Goal: Task Accomplishment & Management: Use online tool/utility

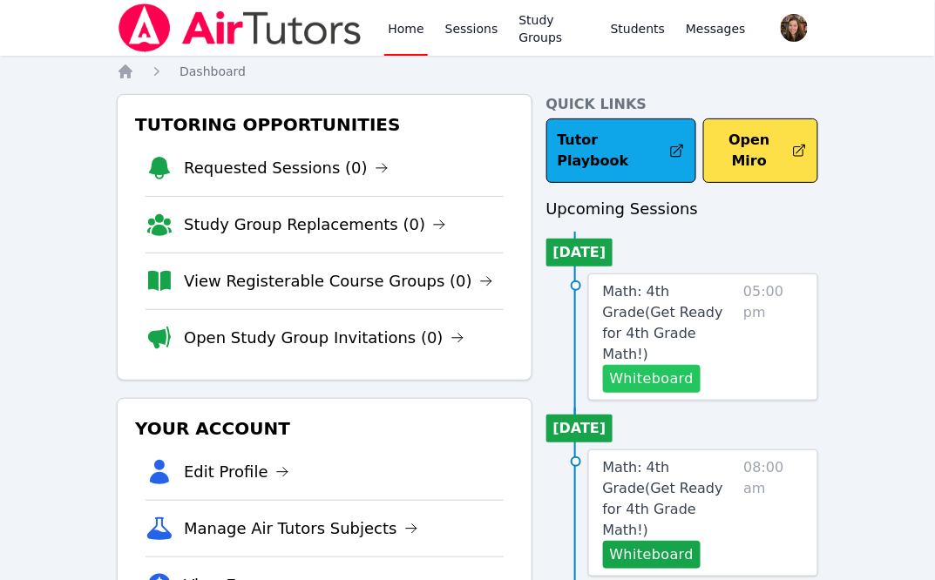
click at [651, 365] on button "Whiteboard" at bounding box center [652, 379] width 98 height 28
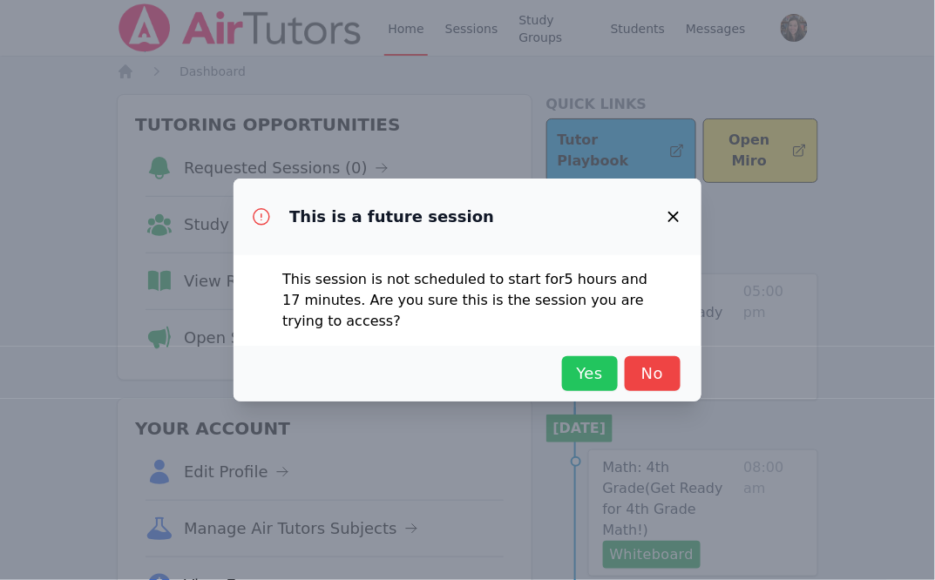
click at [574, 381] on span "Yes" at bounding box center [590, 373] width 38 height 24
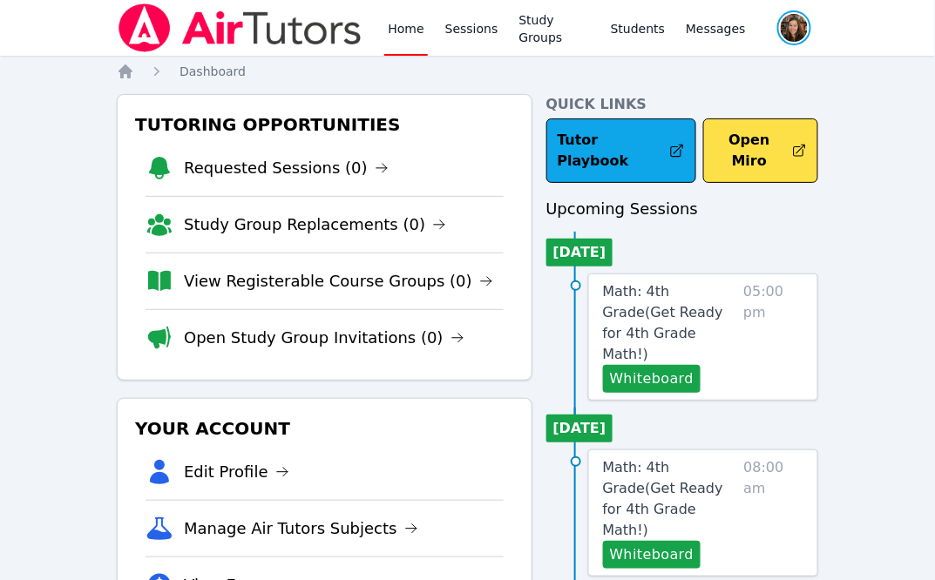
click at [794, 24] on span "button" at bounding box center [793, 28] width 37 height 38
click at [667, 101] on button "Logout" at bounding box center [723, 99] width 167 height 31
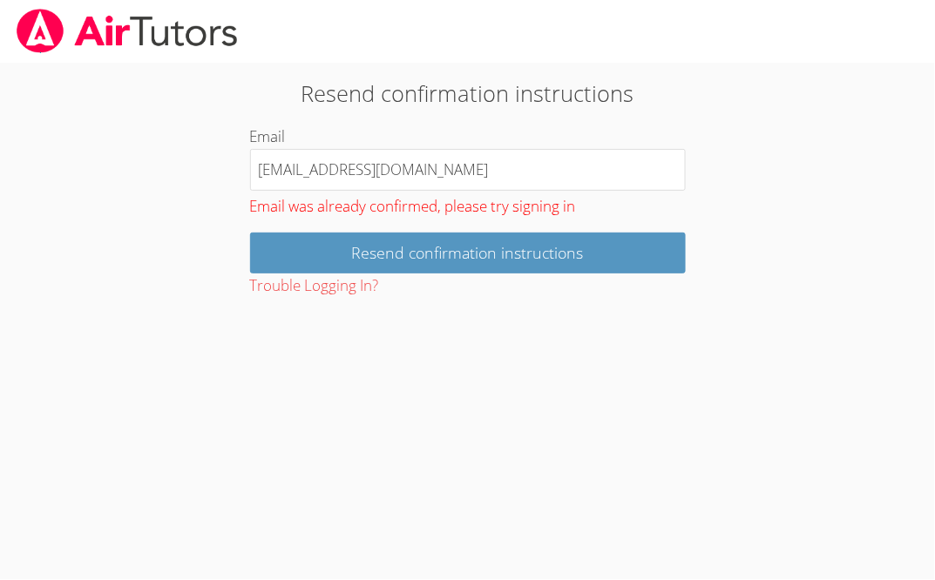
click at [416, 206] on div "Email was already confirmed, please try signing in" at bounding box center [468, 205] width 436 height 29
click at [99, 21] on img at bounding box center [127, 31] width 225 height 44
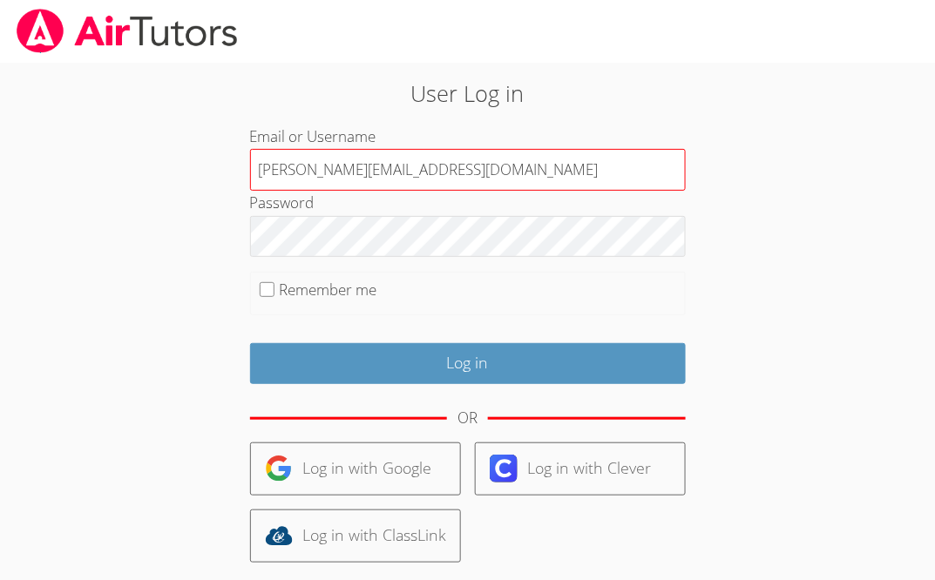
click at [415, 181] on input "geier.roxy@gmail.com" at bounding box center [468, 170] width 436 height 42
click at [445, 171] on input "geier.roxy@gmail.com" at bounding box center [468, 170] width 436 height 42
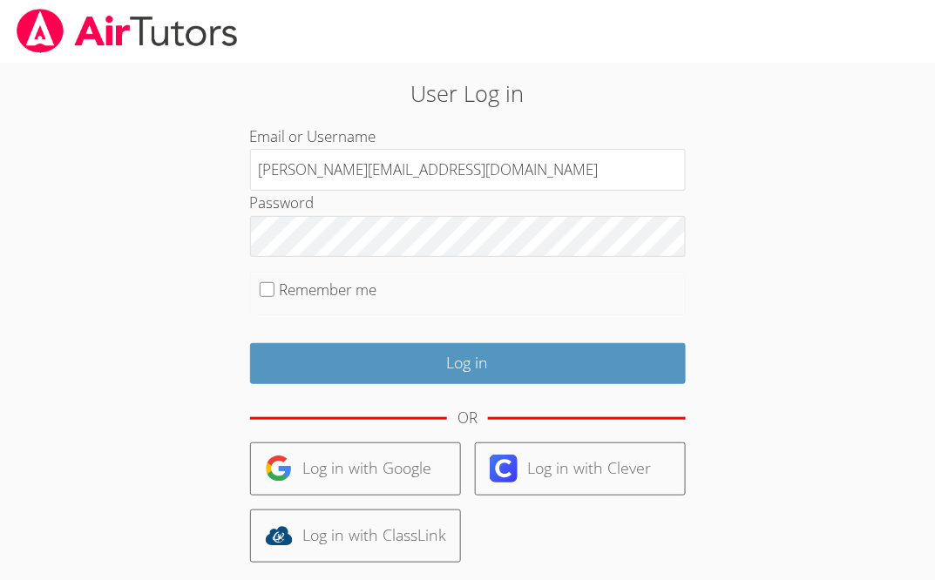
type input "roxannesego@airtutors.org"
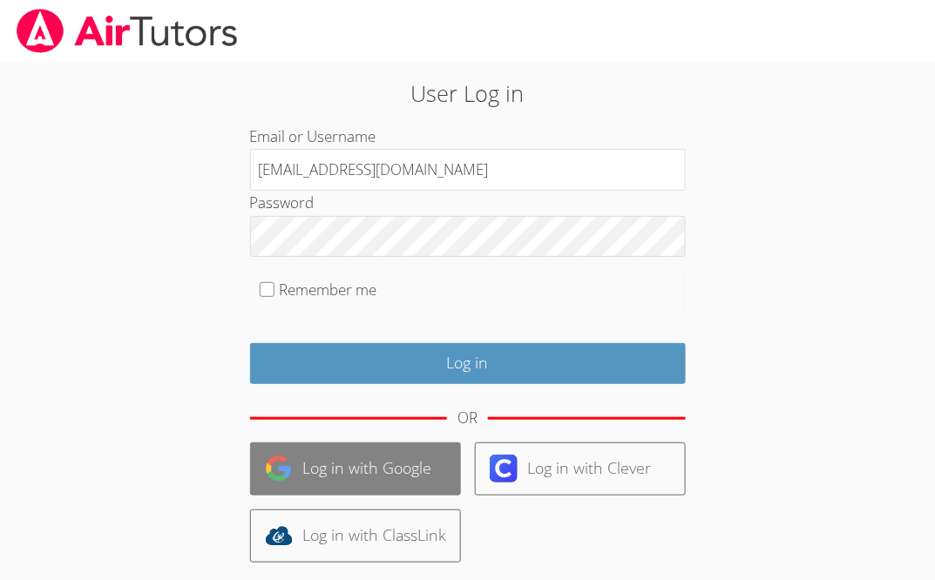
click at [396, 467] on link "Log in with Google" at bounding box center [355, 468] width 211 height 53
